Goal: Navigation & Orientation: Find specific page/section

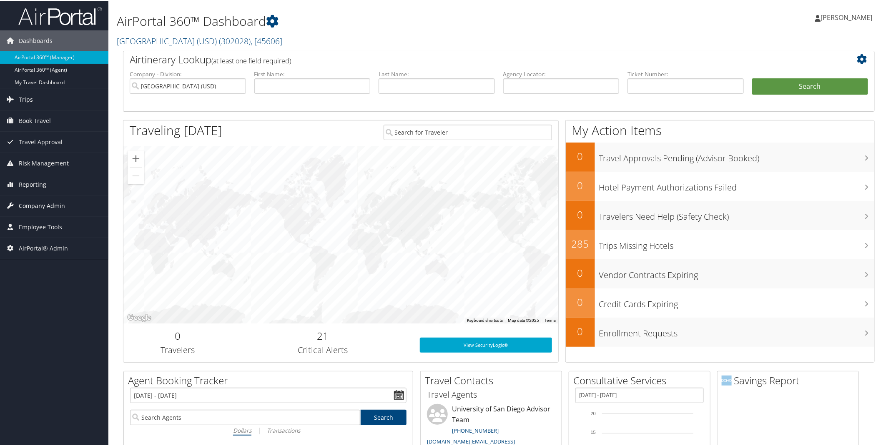
click at [23, 209] on span "Company Admin" at bounding box center [42, 205] width 46 height 21
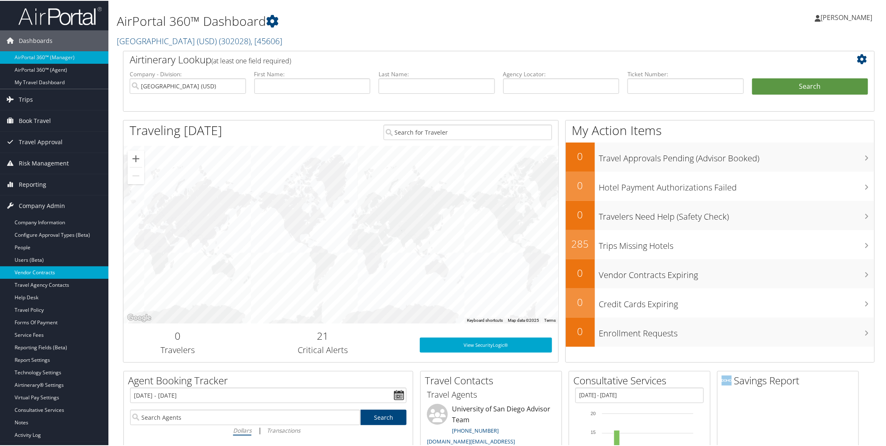
click at [32, 274] on link "Vendor Contracts" at bounding box center [54, 272] width 108 height 13
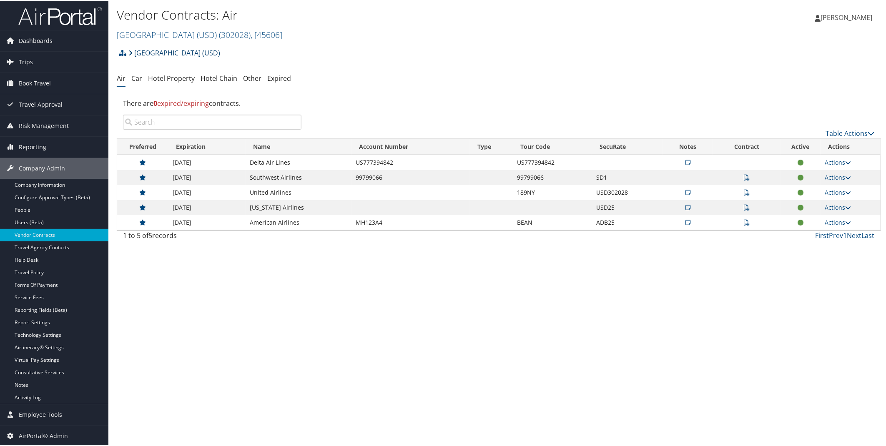
click at [214, 51] on link "[GEOGRAPHIC_DATA] (USD)" at bounding box center [174, 52] width 92 height 17
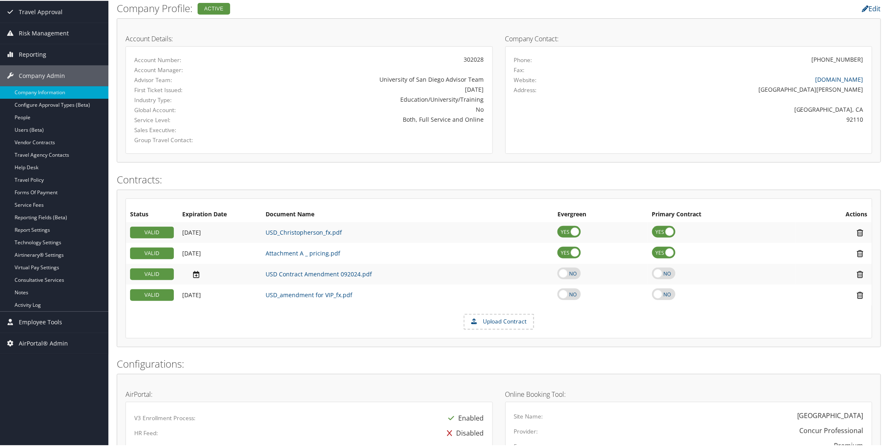
click at [220, 32] on div "Company Information University of San Diego (USD) ( 302028 ) , [ 45606 ] Univer…" at bounding box center [498, 402] width 781 height 991
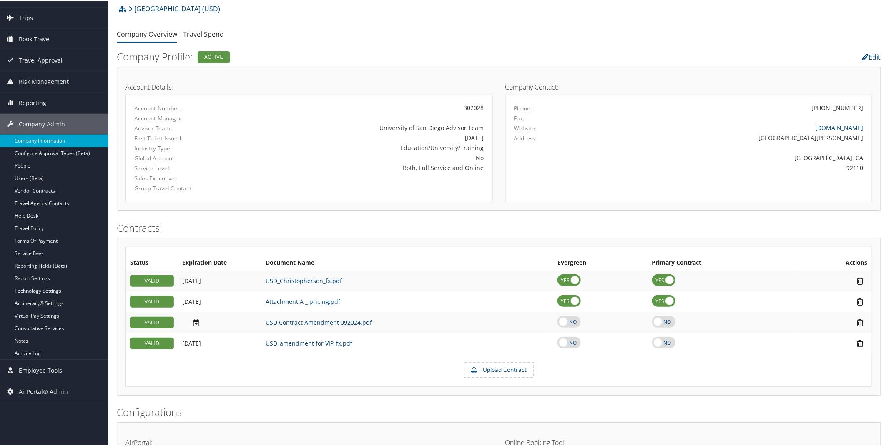
scroll to position [93, 0]
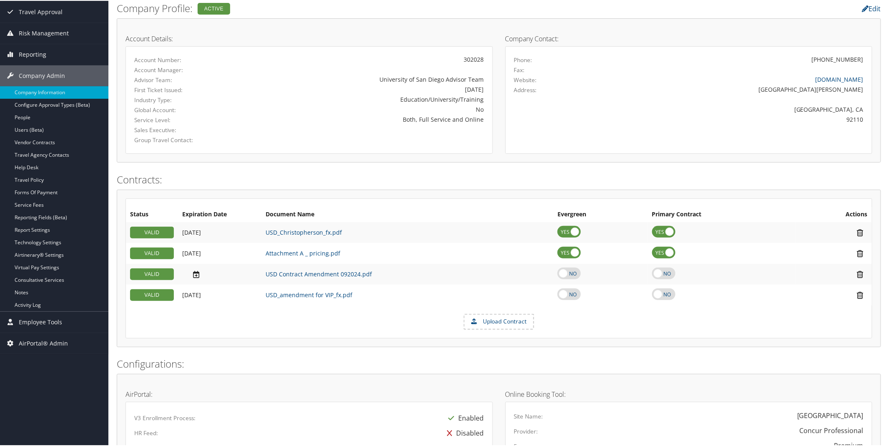
drag, startPoint x: 886, startPoint y: 61, endPoint x: 886, endPoint y: 32, distance: 29.6
click at [886, 32] on html "Menu Dashboards ► AirPortal 360™ (Manager) AirPortal 360™ (Agent) My Travel Das…" at bounding box center [444, 130] width 889 height 446
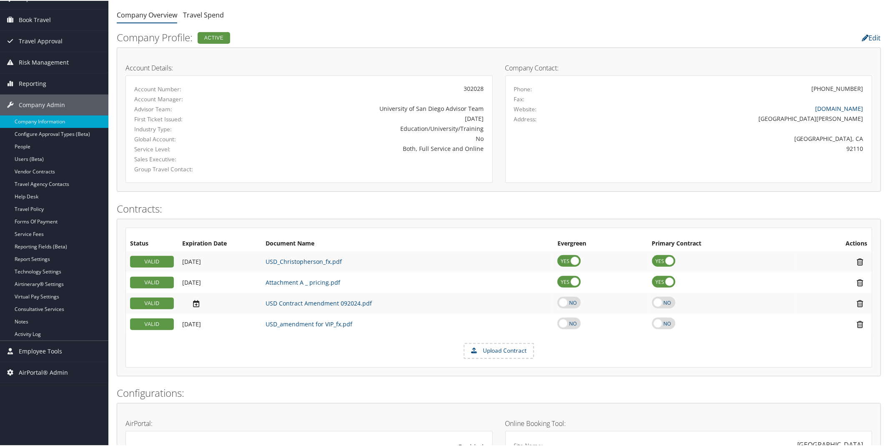
scroll to position [0, 0]
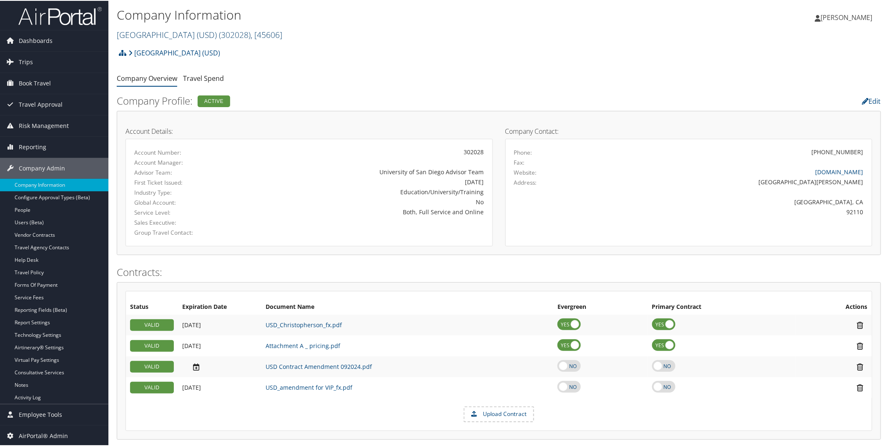
click at [265, 30] on span ", [ 45606 ]" at bounding box center [267, 33] width 32 height 11
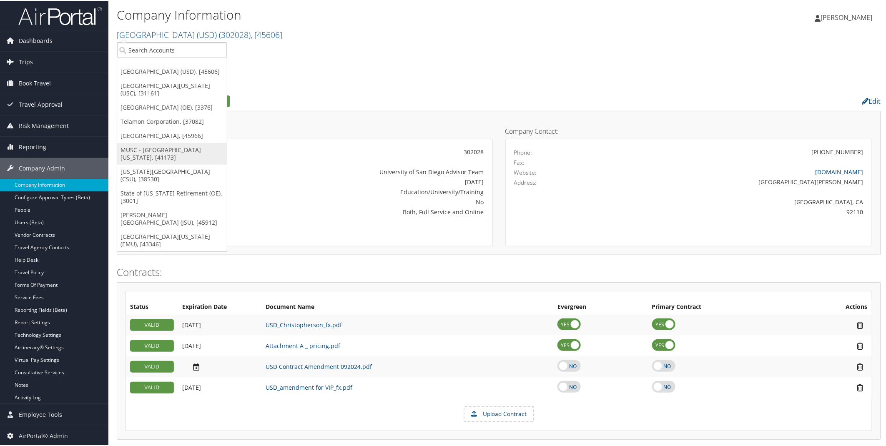
click at [173, 161] on link "MUSC - [GEOGRAPHIC_DATA][US_STATE], [41173]" at bounding box center [172, 153] width 110 height 22
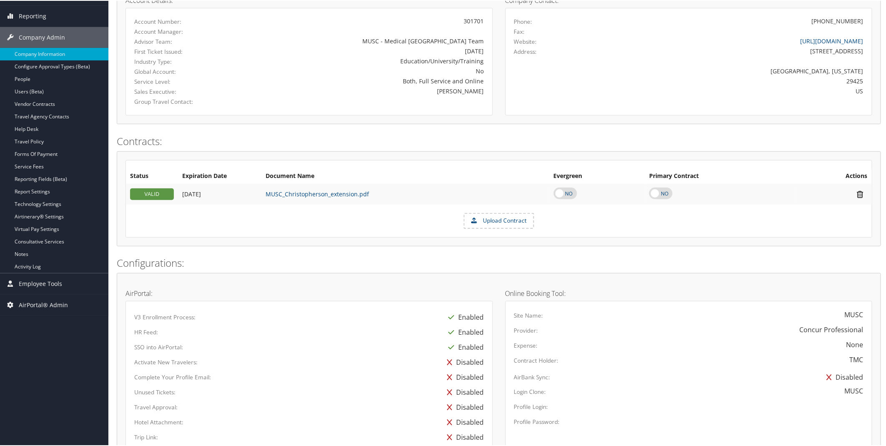
scroll to position [118, 0]
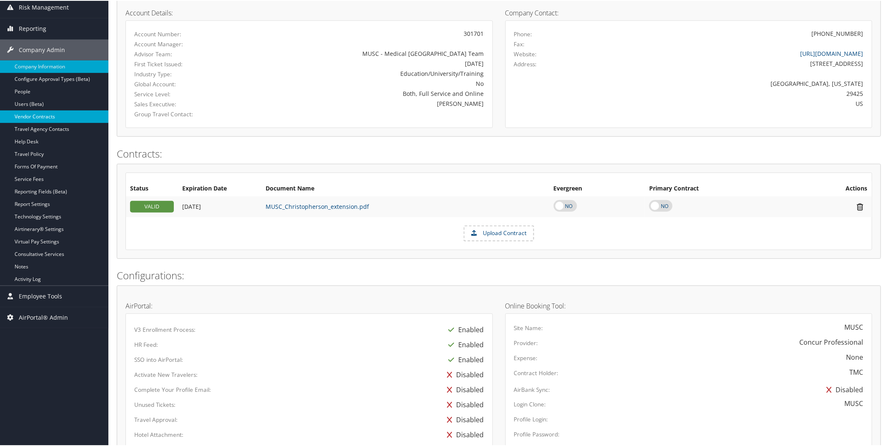
click at [42, 115] on link "Vendor Contracts" at bounding box center [54, 116] width 108 height 13
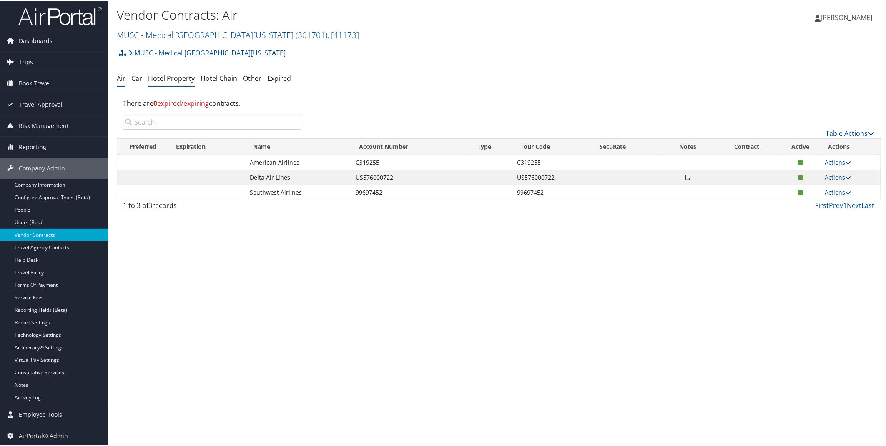
click at [175, 85] on li "Hotel Property" at bounding box center [171, 77] width 47 height 15
click at [172, 80] on link "Hotel Property" at bounding box center [171, 77] width 47 height 9
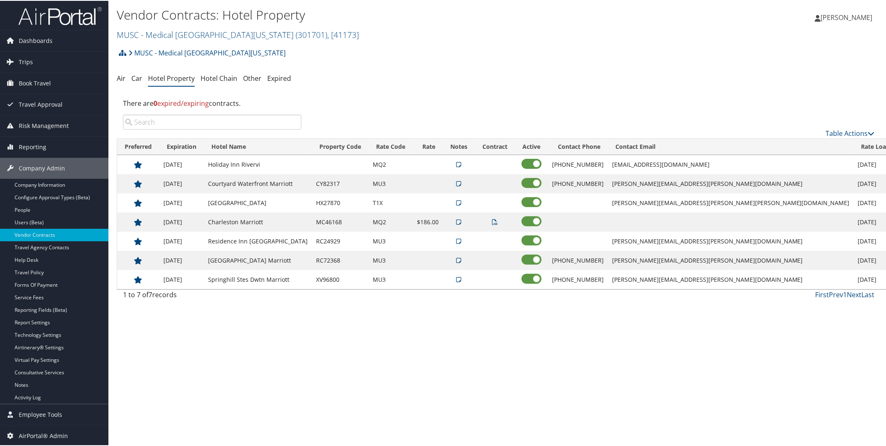
click at [648, 394] on div "Vendor Contracts: Hotel Property MUSC - Medical University of South Carolina ( …" at bounding box center [498, 223] width 781 height 446
click at [230, 35] on link "MUSC - Medical University of South Carolina ( 301701 ) , [ 41173 ]" at bounding box center [238, 33] width 242 height 11
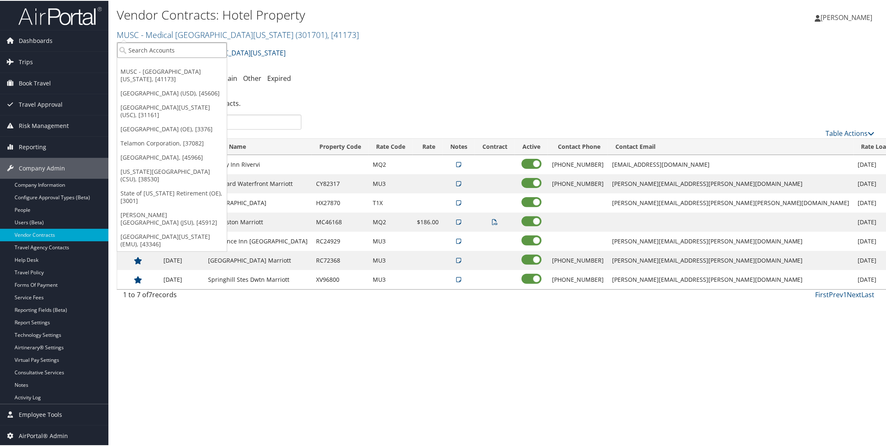
click at [194, 45] on input "search" at bounding box center [172, 49] width 110 height 15
type input "Utah tr"
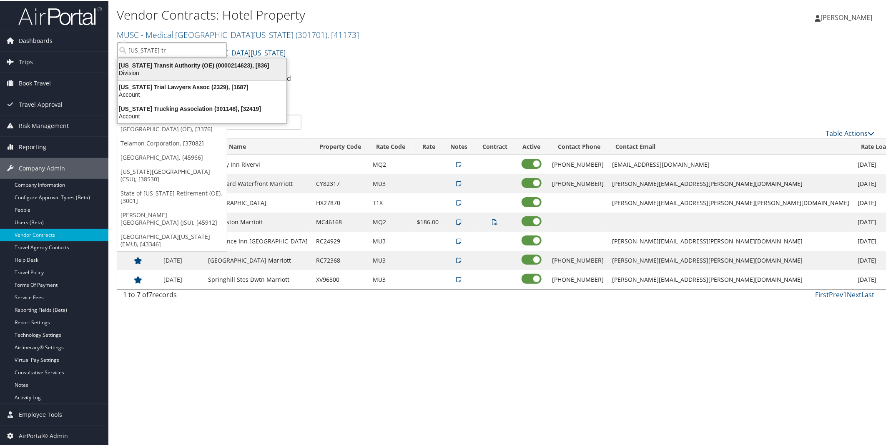
click at [210, 69] on div "Division" at bounding box center [202, 72] width 179 height 8
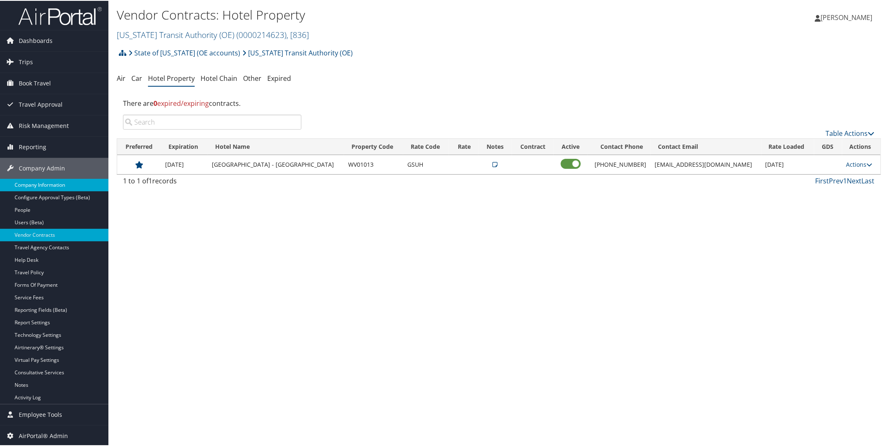
click at [35, 185] on link "Company Information" at bounding box center [54, 184] width 108 height 13
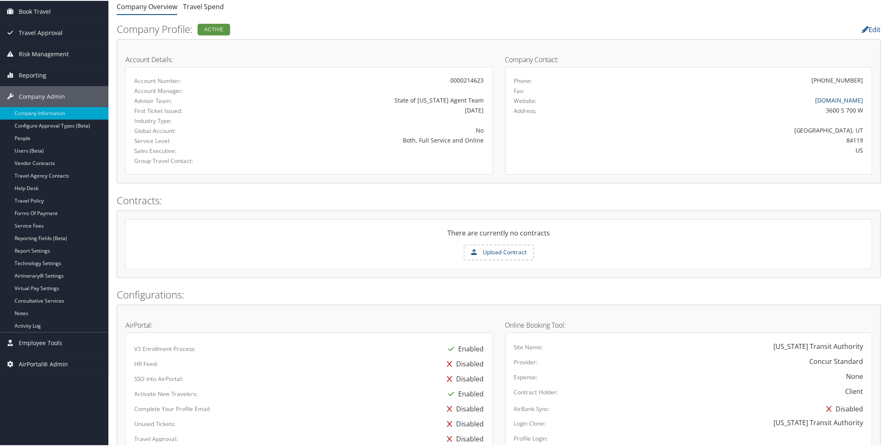
scroll to position [53, 0]
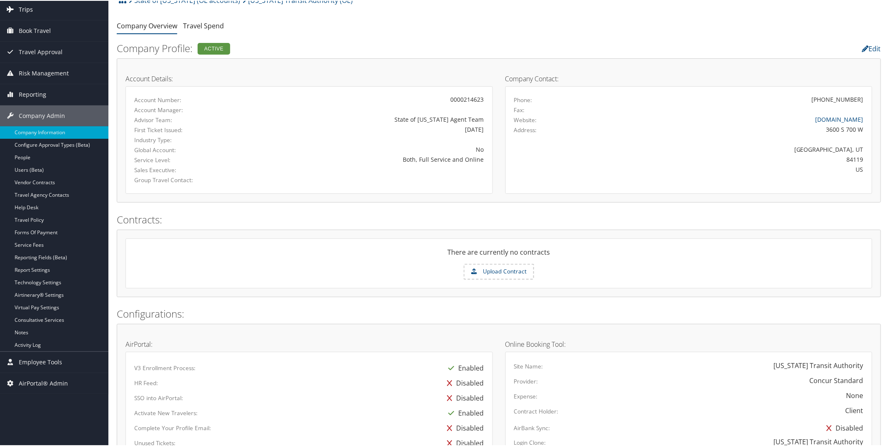
click at [31, 11] on span "Trips" at bounding box center [26, 8] width 14 height 21
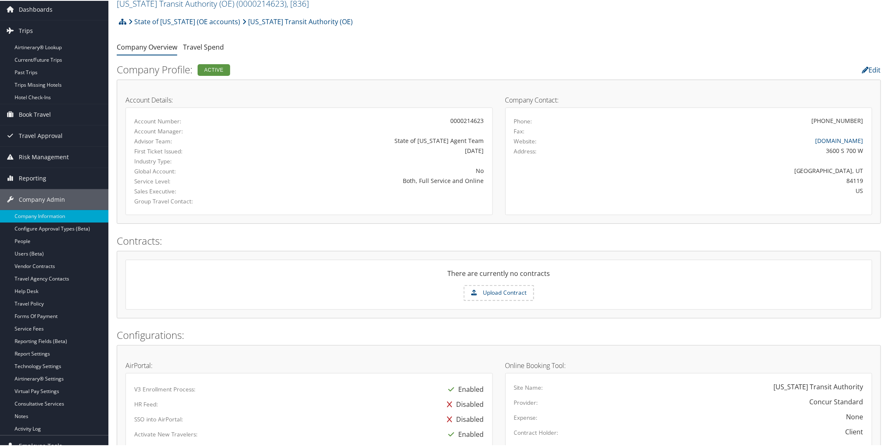
drag, startPoint x: 887, startPoint y: 38, endPoint x: 884, endPoint y: 33, distance: 5.7
click at [889, 11] on html "Menu Dashboards ► AirPortal 360™ (Manager) AirPortal 360™ (Agent) My Travel Das…" at bounding box center [444, 192] width 889 height 446
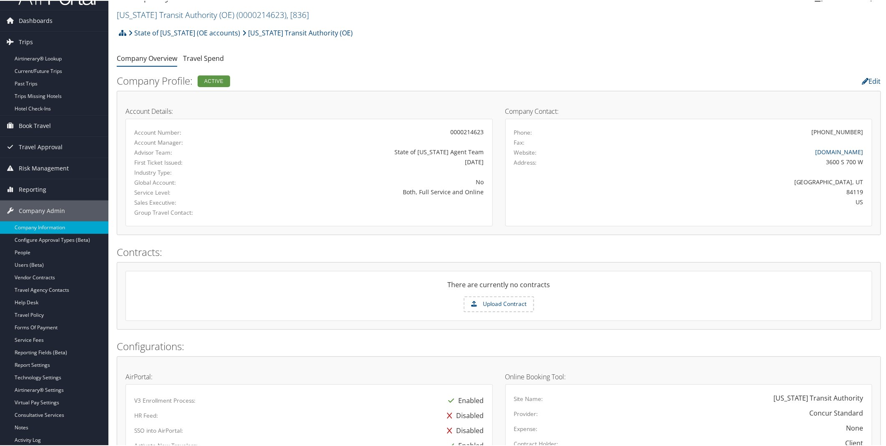
scroll to position [0, 0]
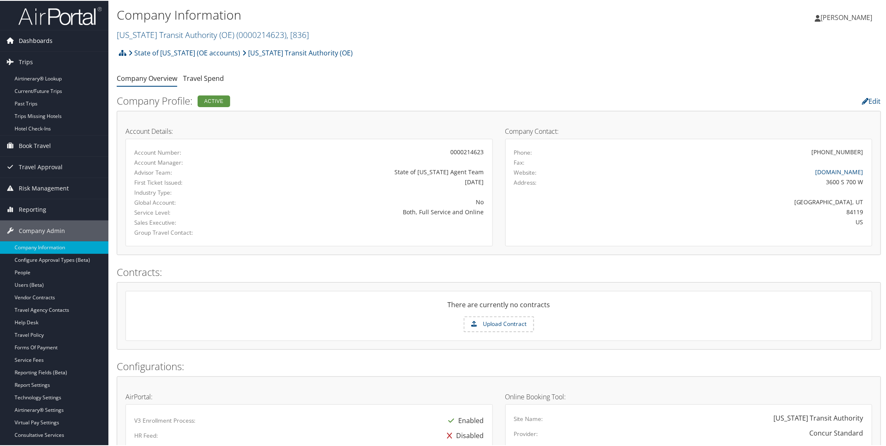
click at [39, 42] on span "Dashboards" at bounding box center [36, 40] width 34 height 21
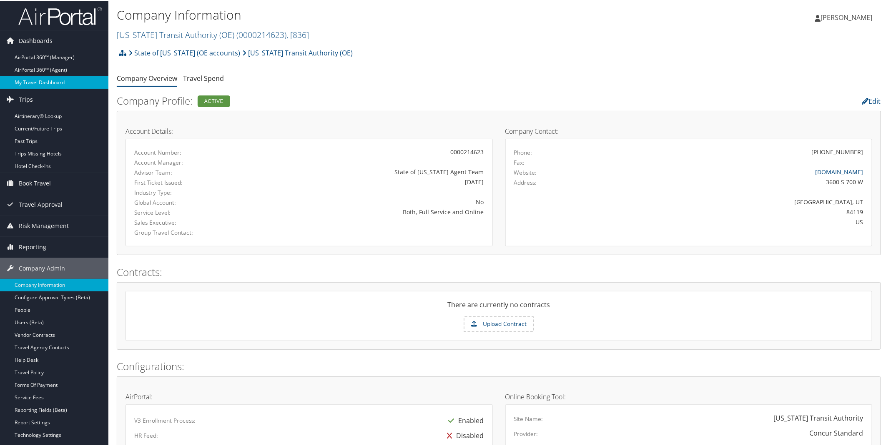
click at [26, 82] on link "My Travel Dashboard" at bounding box center [54, 81] width 108 height 13
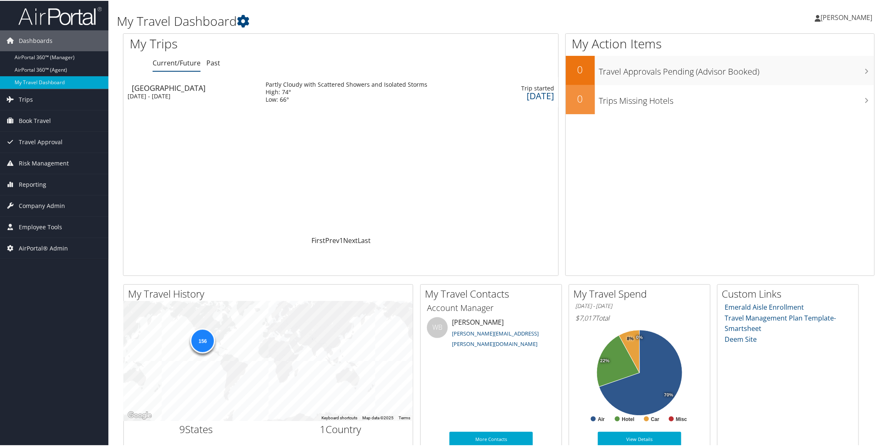
scroll to position [11, 0]
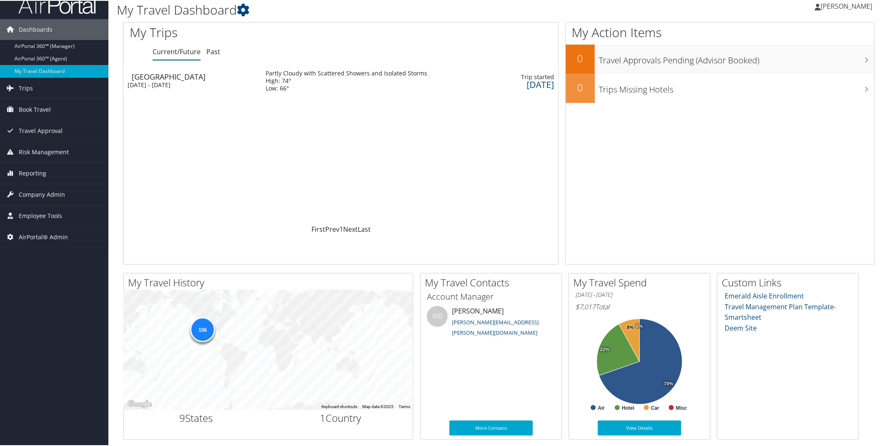
drag, startPoint x: 886, startPoint y: 174, endPoint x: 889, endPoint y: 308, distance: 133.5
click at [886, 308] on html "Menu Dashboards ► AirPortal 360™ (Manager) AirPortal 360™ (Agent) My Travel Das…" at bounding box center [444, 212] width 889 height 446
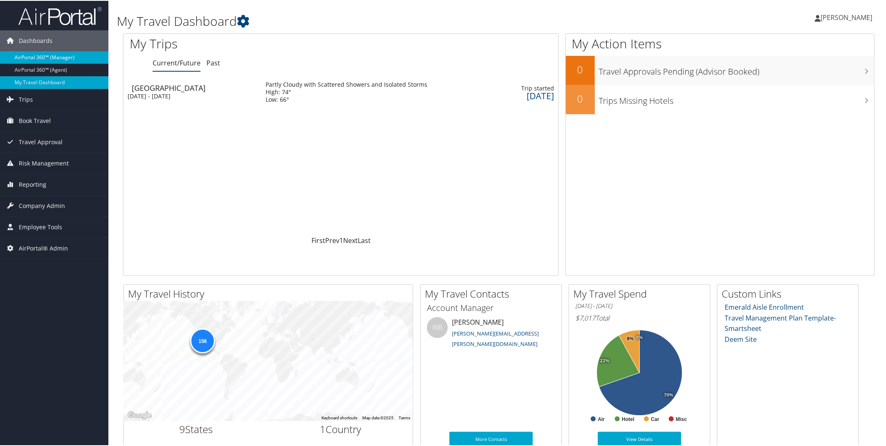
click at [25, 60] on link "AirPortal 360™ (Manager)" at bounding box center [54, 56] width 108 height 13
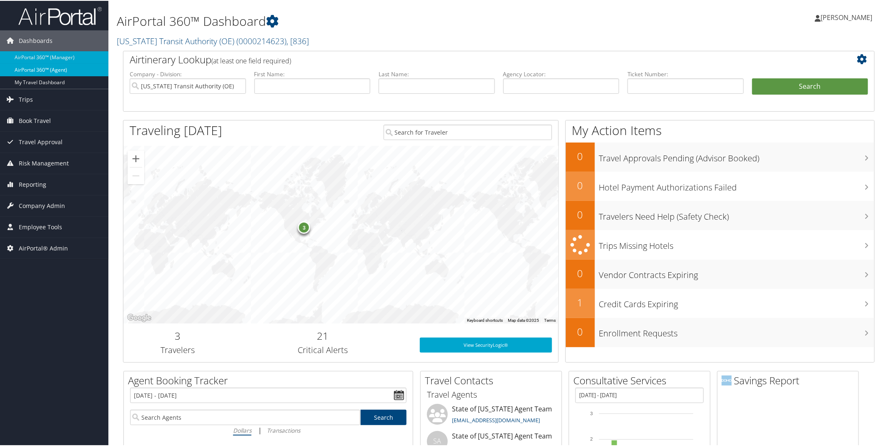
click at [50, 68] on link "AirPortal 360™ (Agent)" at bounding box center [54, 69] width 108 height 13
